Goal: Task Accomplishment & Management: Manage account settings

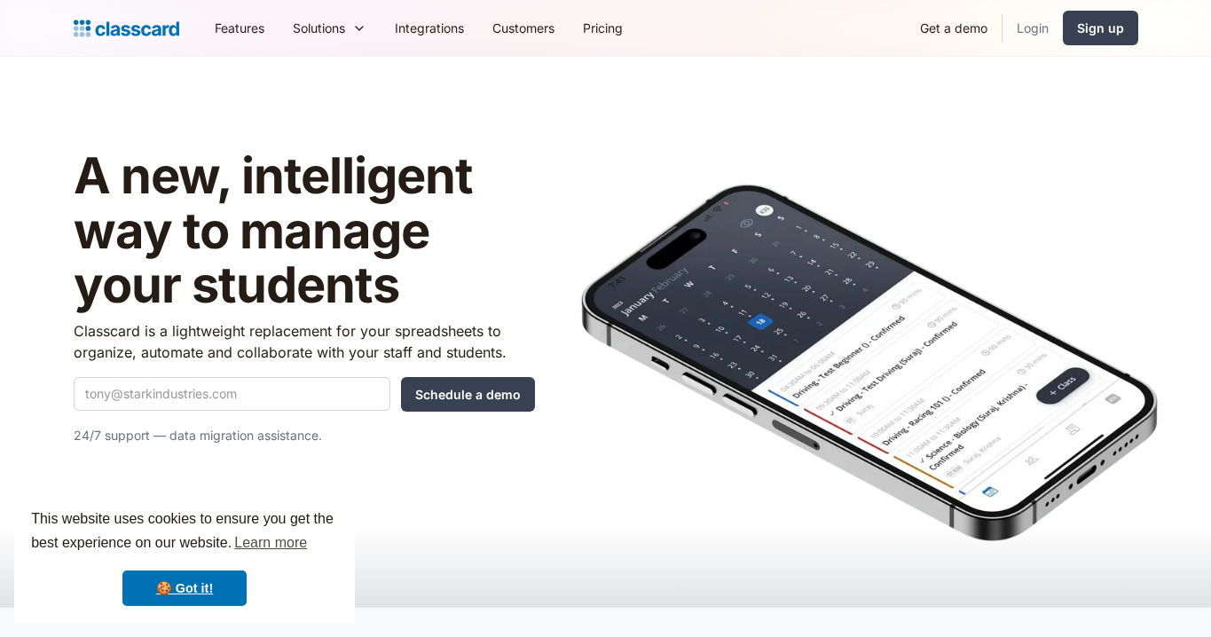
click at [1030, 26] on link "Login" at bounding box center [1033, 28] width 60 height 40
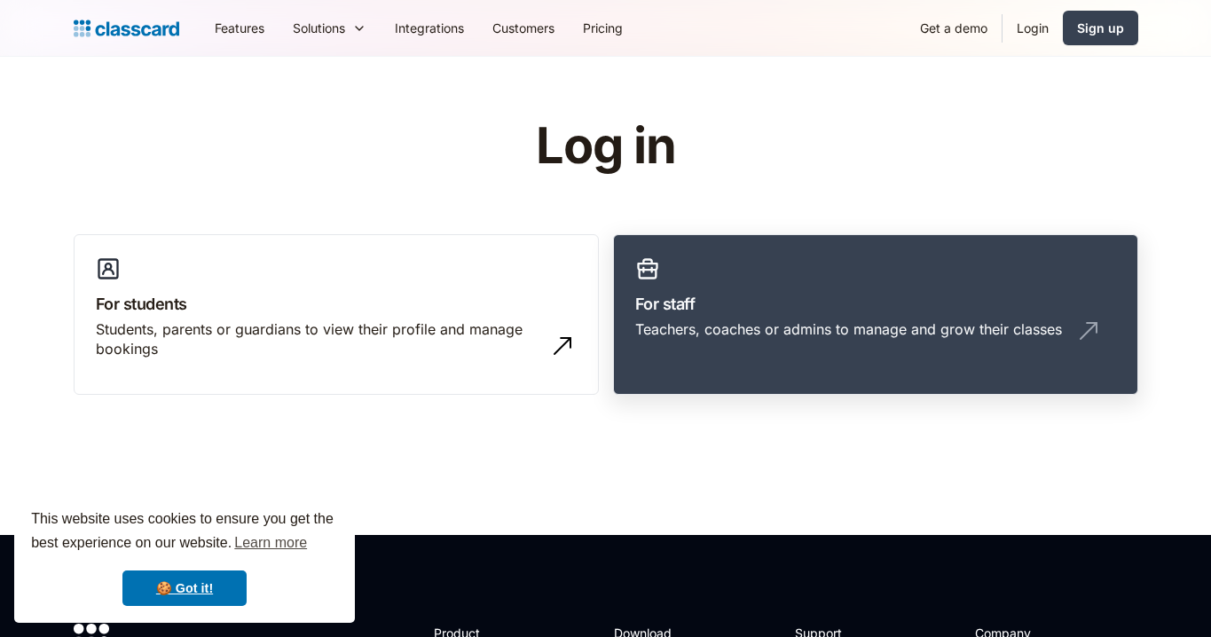
click at [776, 365] on link "For staff Teachers, coaches or admins to manage and grow their classes" at bounding box center [875, 315] width 525 height 162
